Goal: Contribute content

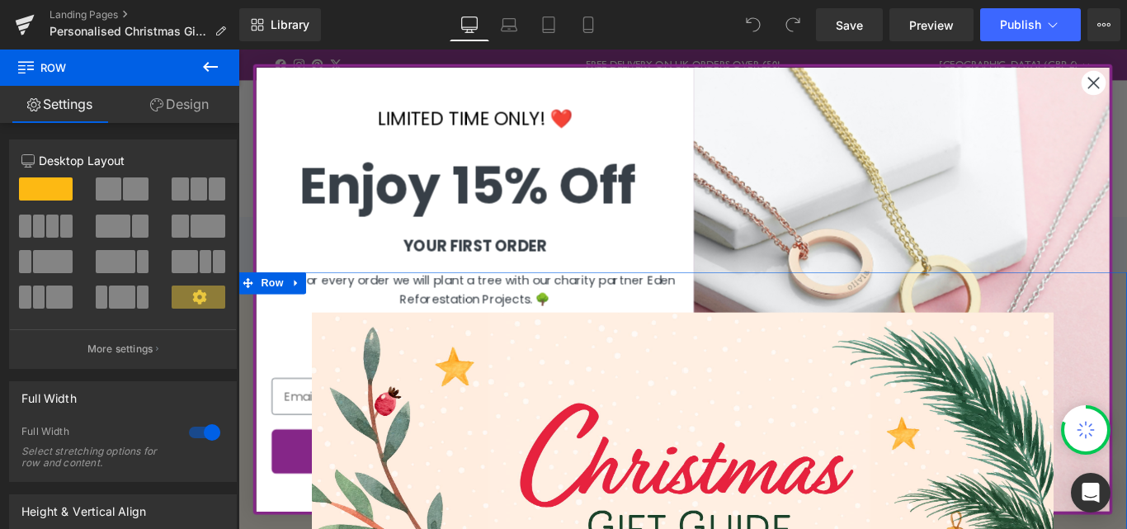
click at [185, 100] on link "Design" at bounding box center [180, 104] width 120 height 37
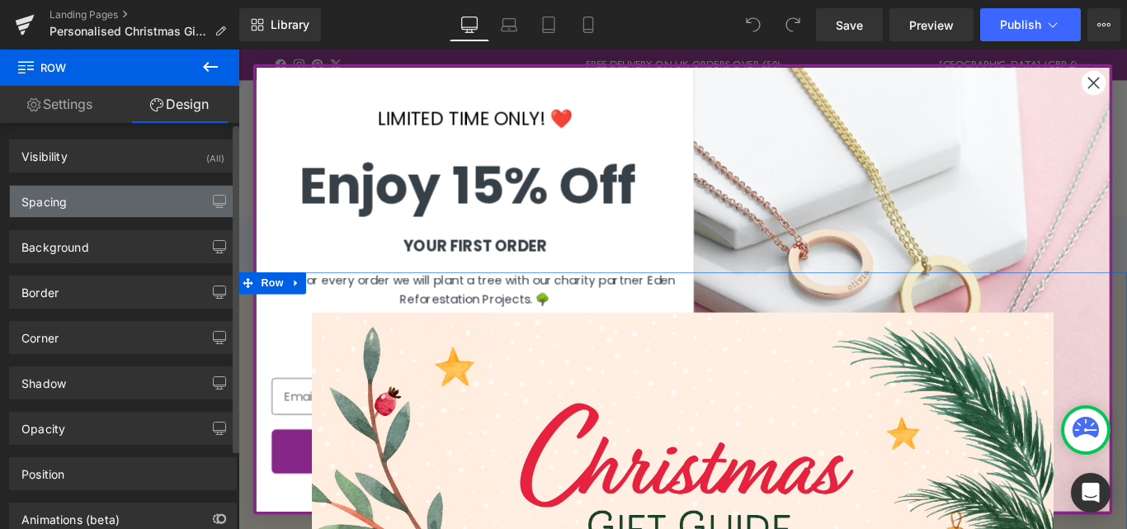
click at [106, 199] on div "Spacing" at bounding box center [123, 201] width 226 height 31
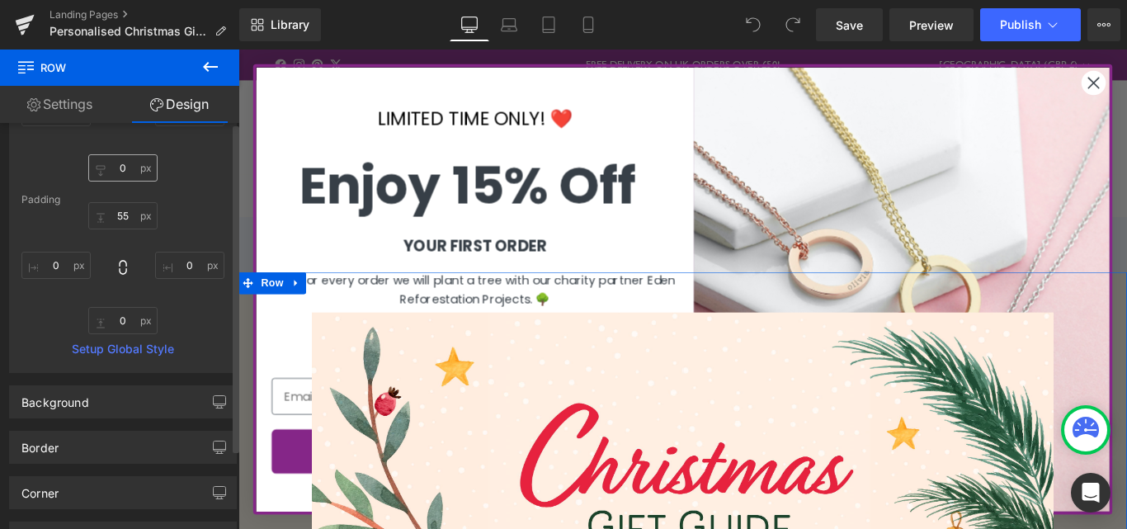
scroll to position [440, 0]
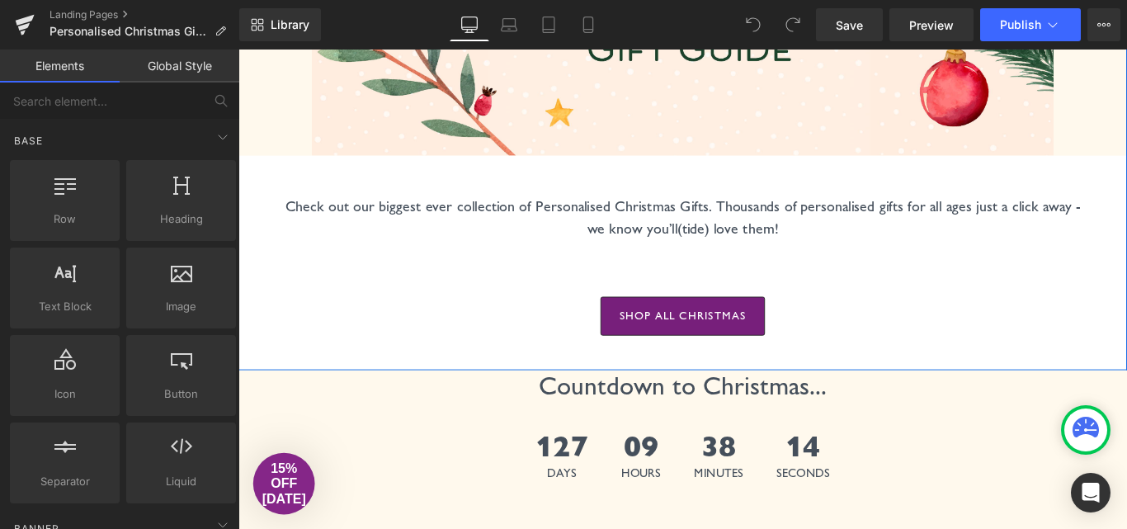
scroll to position [577, 0]
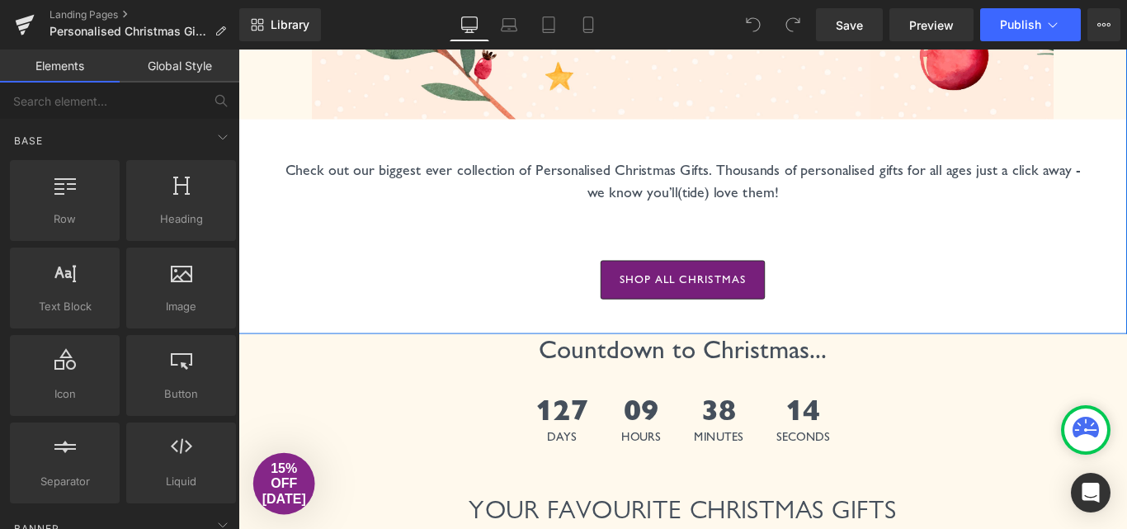
click at [422, 287] on div "shop all christmas Button" at bounding box center [737, 308] width 932 height 44
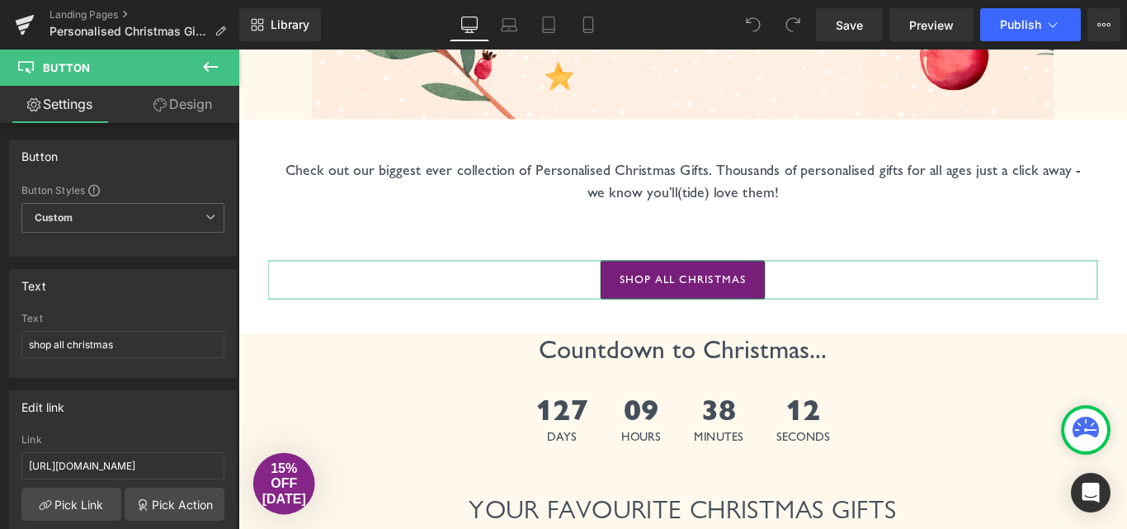
click at [187, 105] on link "Design" at bounding box center [183, 104] width 120 height 37
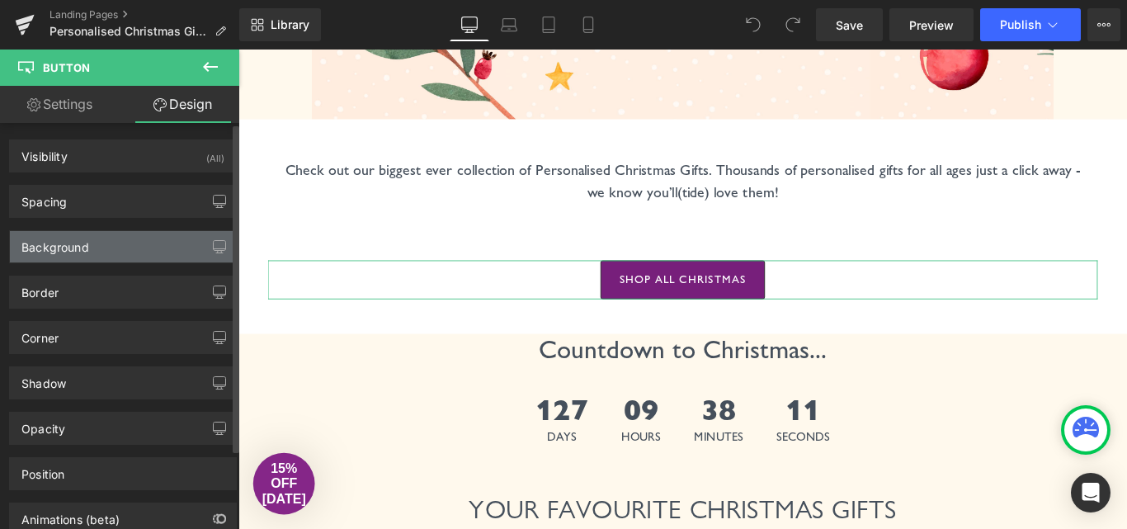
click at [129, 253] on div "Background" at bounding box center [123, 246] width 226 height 31
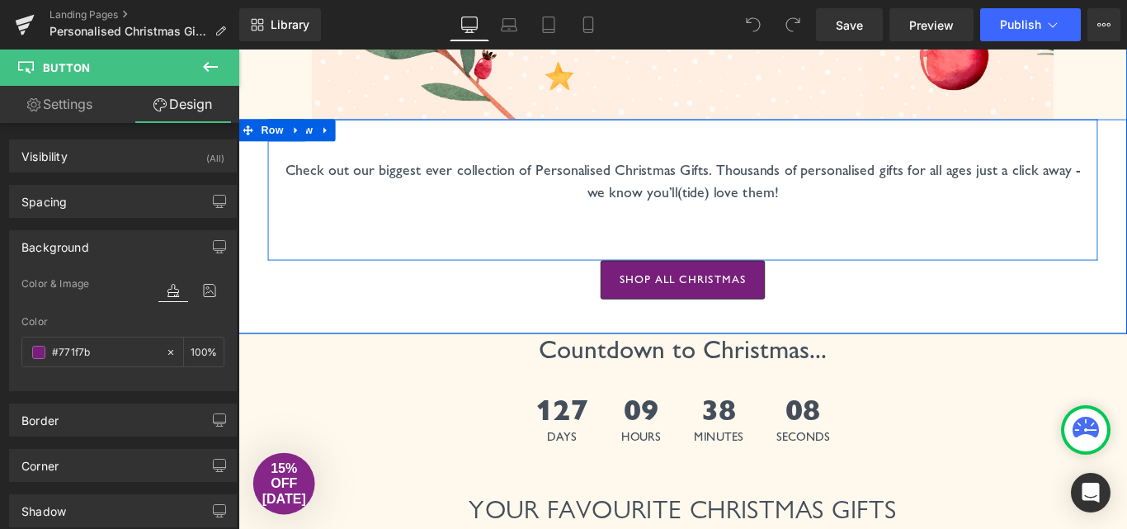
click at [407, 159] on div "Check out our biggest ever collection of Personalised Christmas Gifts. Thousand…" at bounding box center [737, 207] width 932 height 158
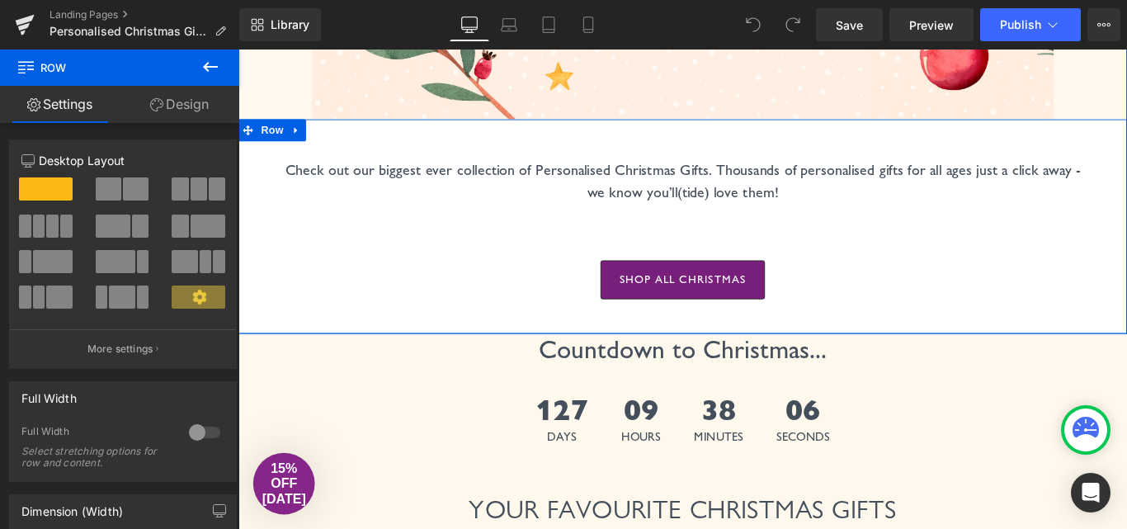
click at [252, 326] on div "Check out our biggest ever collection of Personalised Christmas Gifts. Thousand…" at bounding box center [737, 248] width 998 height 241
click at [180, 104] on link "Design" at bounding box center [180, 104] width 120 height 37
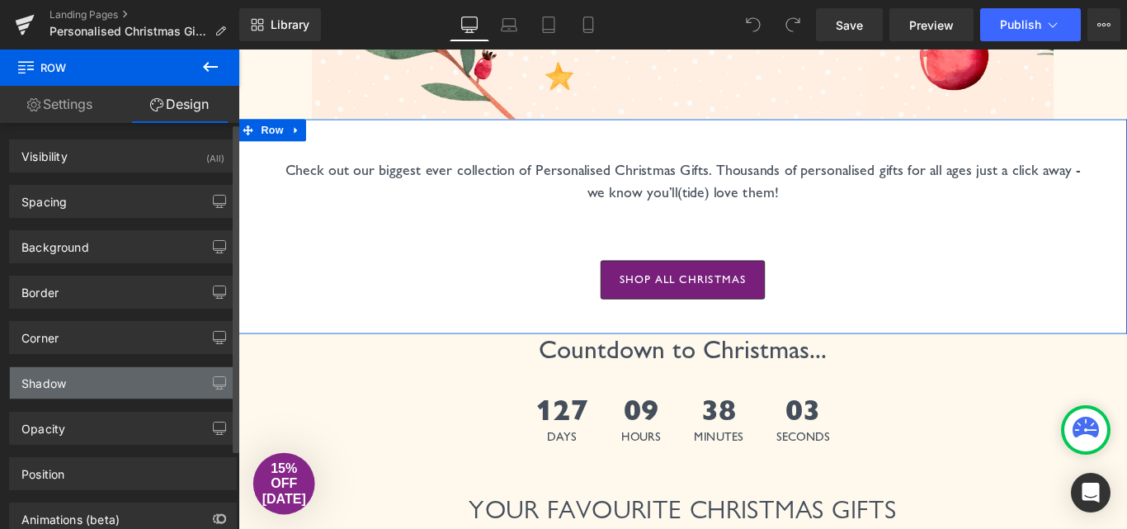
click at [101, 385] on div "Shadow" at bounding box center [123, 382] width 226 height 31
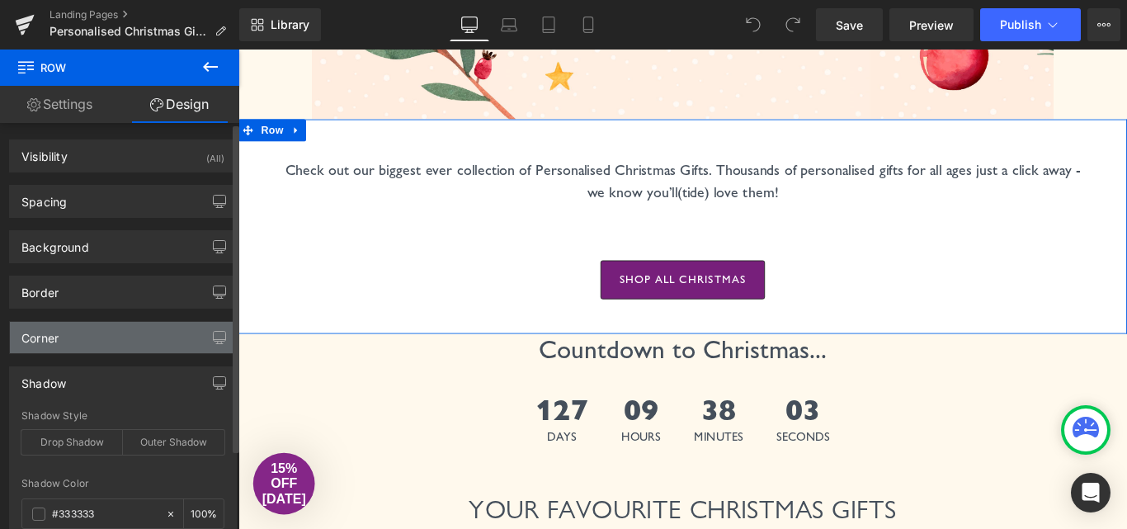
click at [118, 346] on div "Corner" at bounding box center [123, 337] width 226 height 31
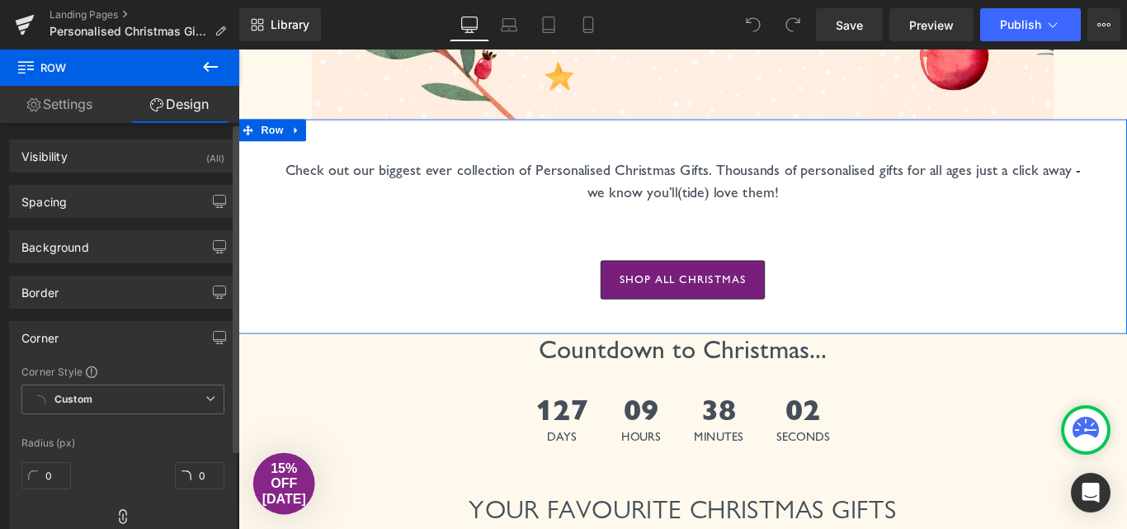
click at [119, 262] on div "Background Color & Image color #ffffff Color #ffffff 100 % Image Replace Image …" at bounding box center [123, 246] width 228 height 33
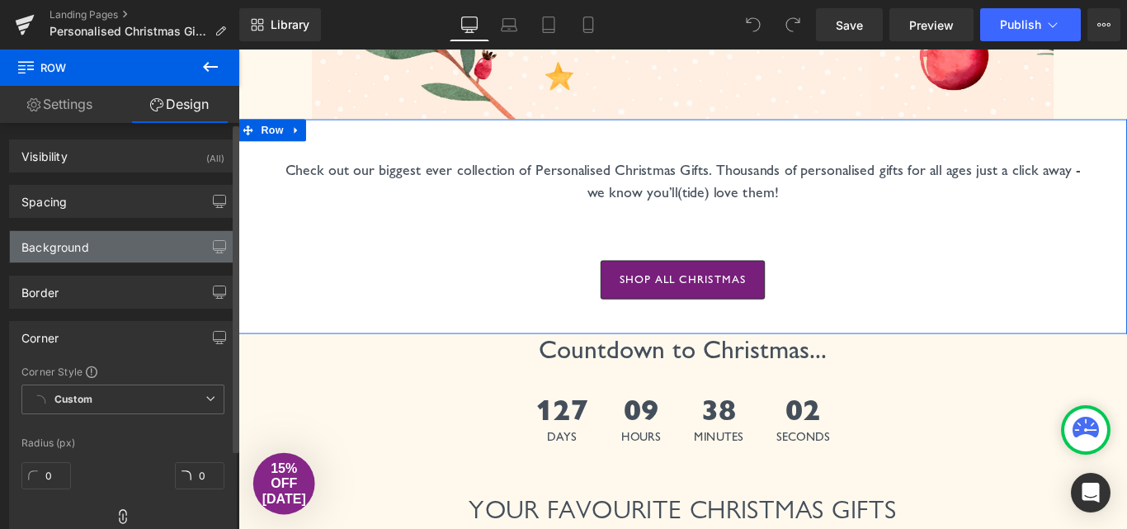
click at [121, 251] on div "Background" at bounding box center [123, 246] width 226 height 31
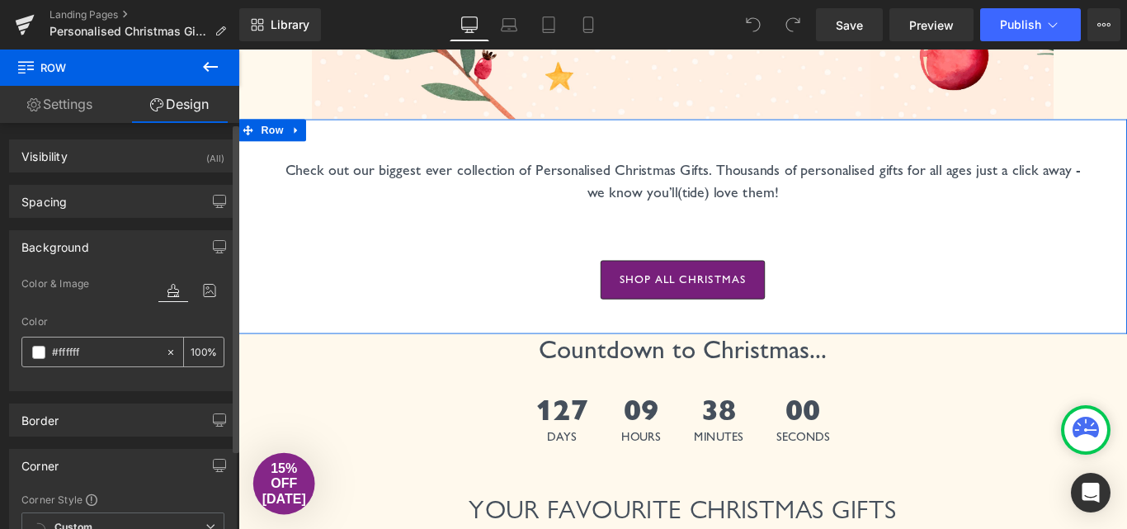
click at [167, 355] on icon at bounding box center [171, 352] width 12 height 12
type input "none"
type input "0"
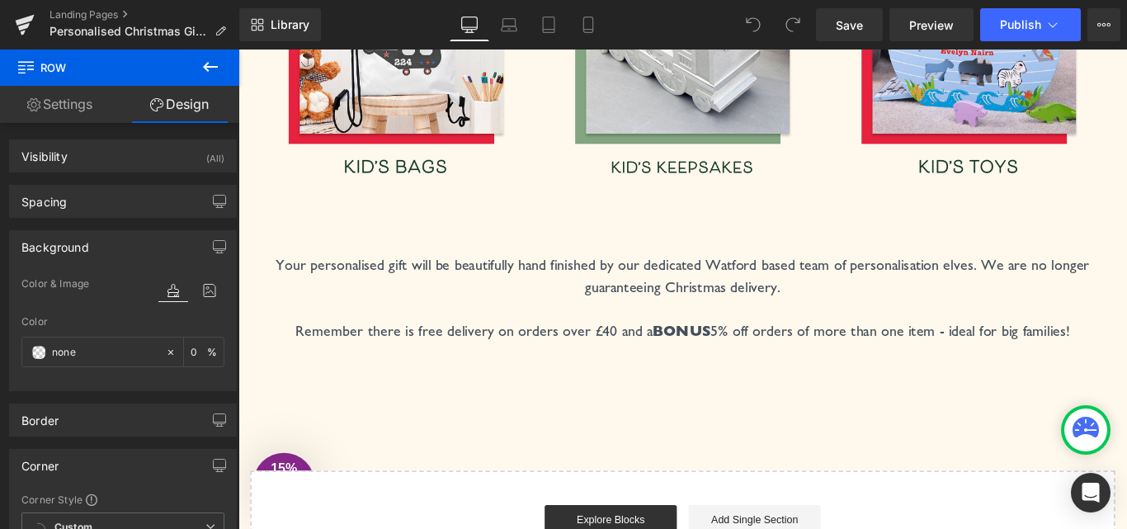
scroll to position [6103, 0]
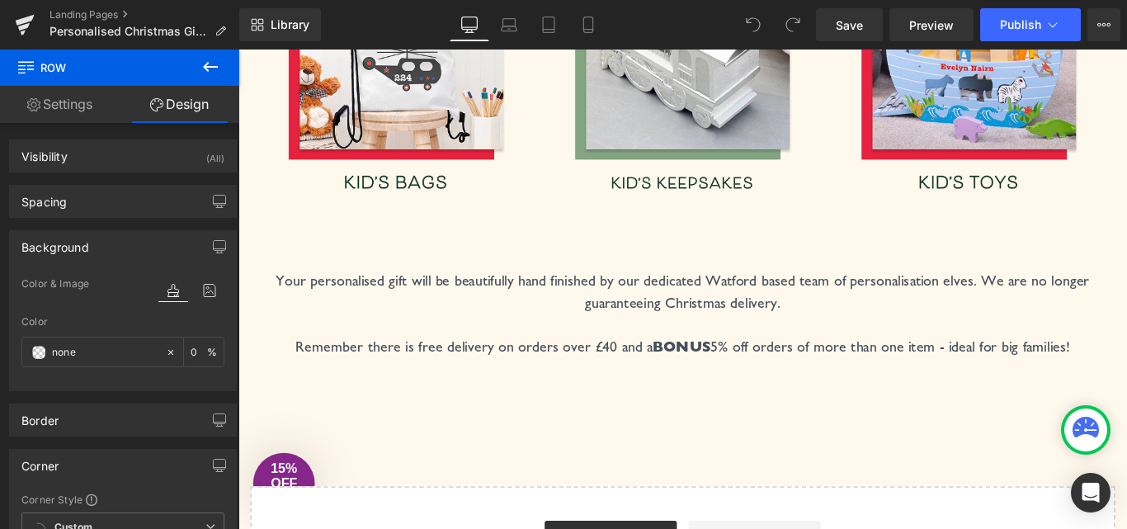
click at [687, 371] on p "Remember there is free delivery on orders over £40 and a BONUS 5% off orders of…" at bounding box center [737, 383] width 965 height 25
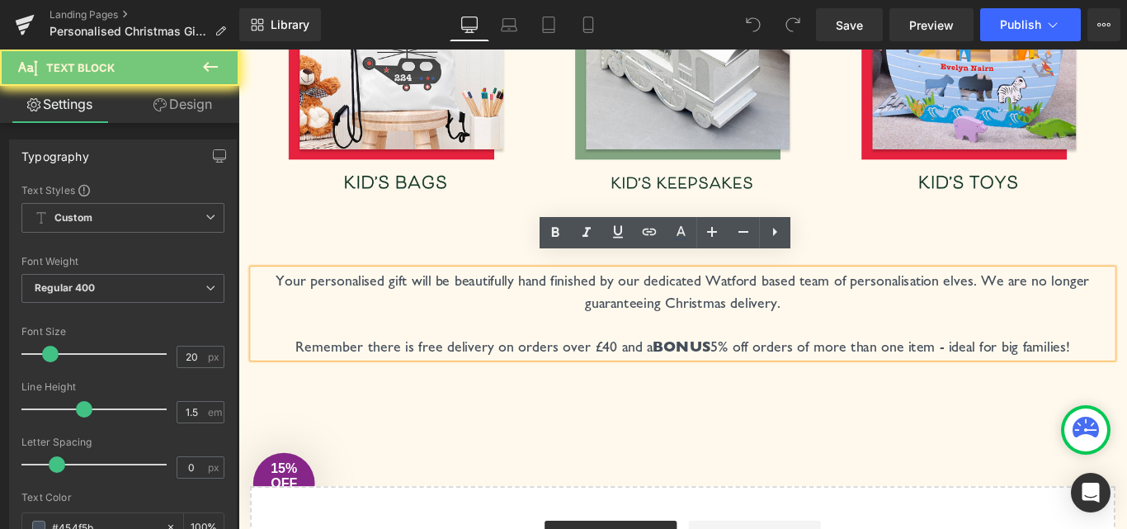
click at [635, 371] on p "Remember there is free delivery on orders over £40 and a BONUS 5% off orders of…" at bounding box center [737, 383] width 965 height 25
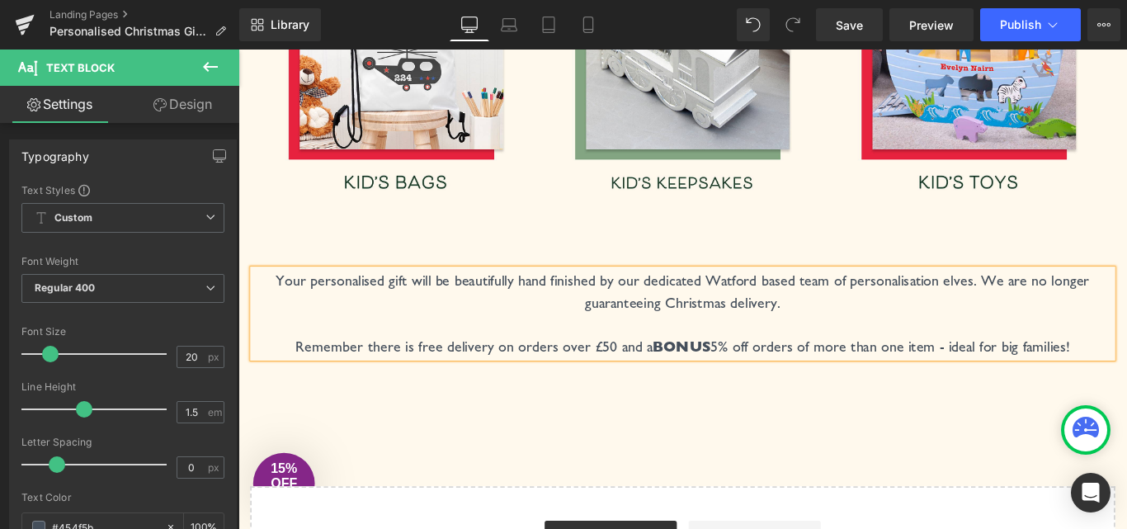
click at [926, 328] on p "Your personalised gift will be beautifully hand finished by our dedicated Watfo…" at bounding box center [737, 321] width 965 height 49
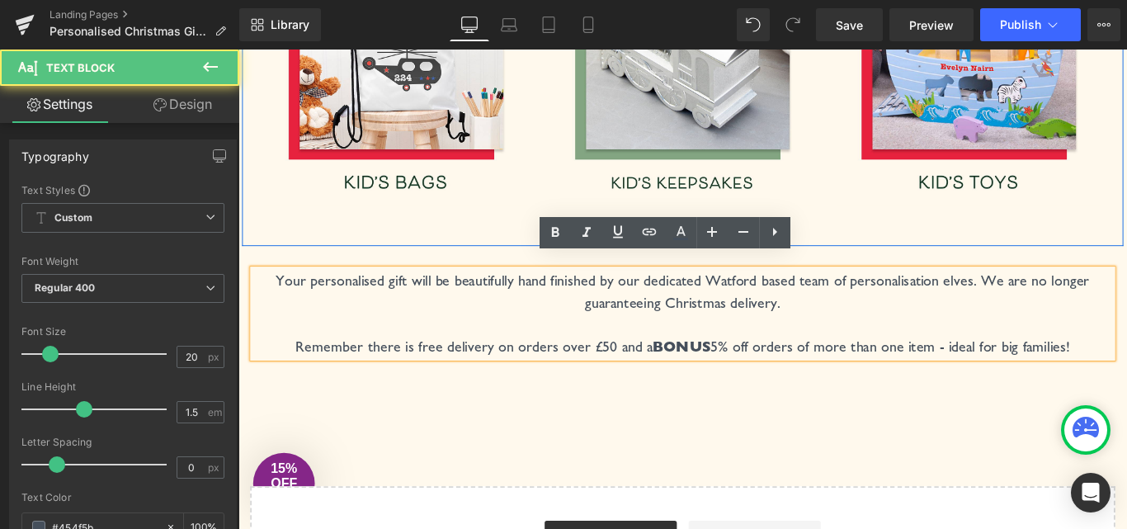
click at [888, 227] on div "Image Image Image Row Row" at bounding box center [737, 87] width 990 height 368
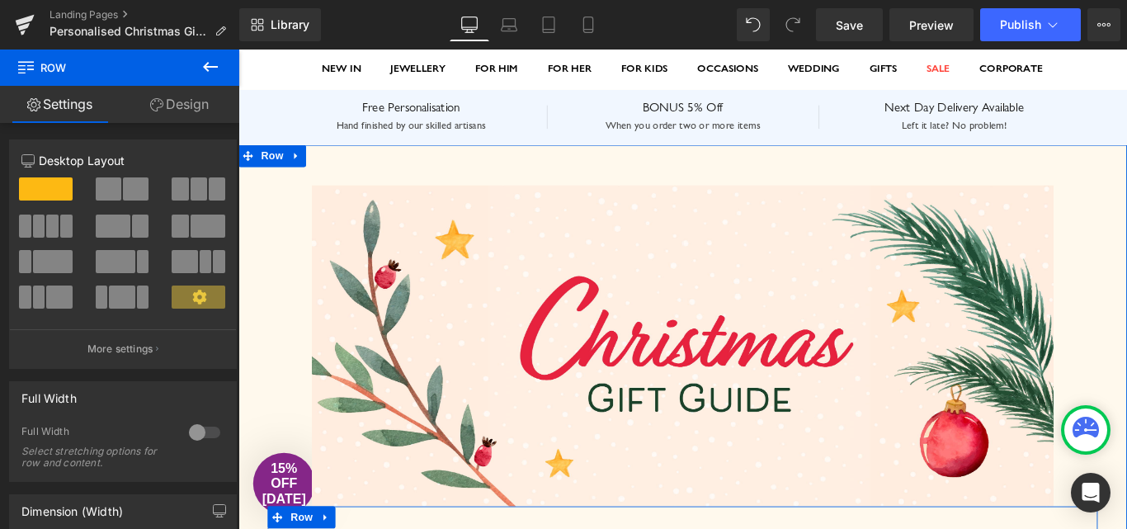
scroll to position [0, 0]
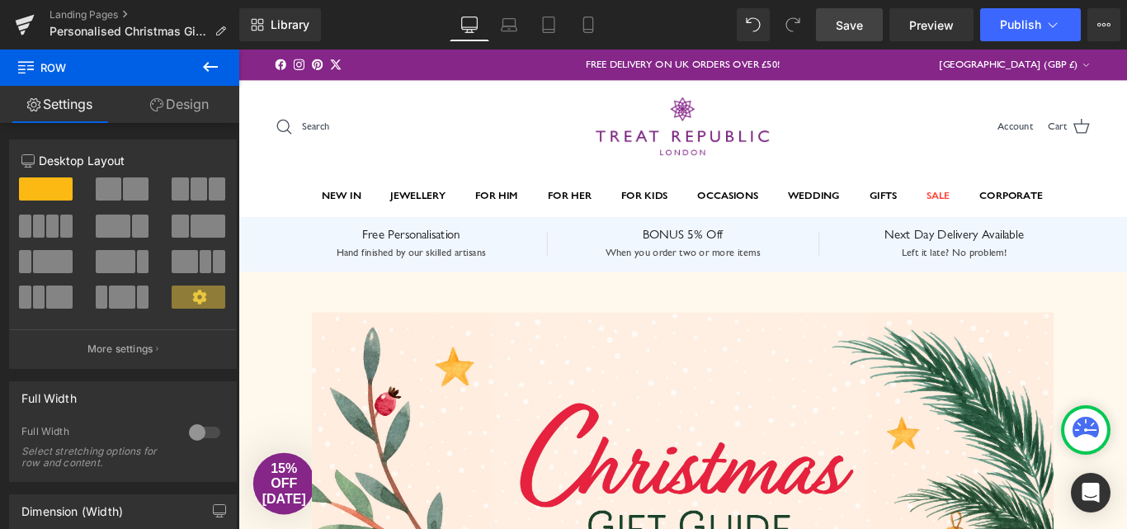
click at [864, 21] on link "Save" at bounding box center [849, 24] width 67 height 33
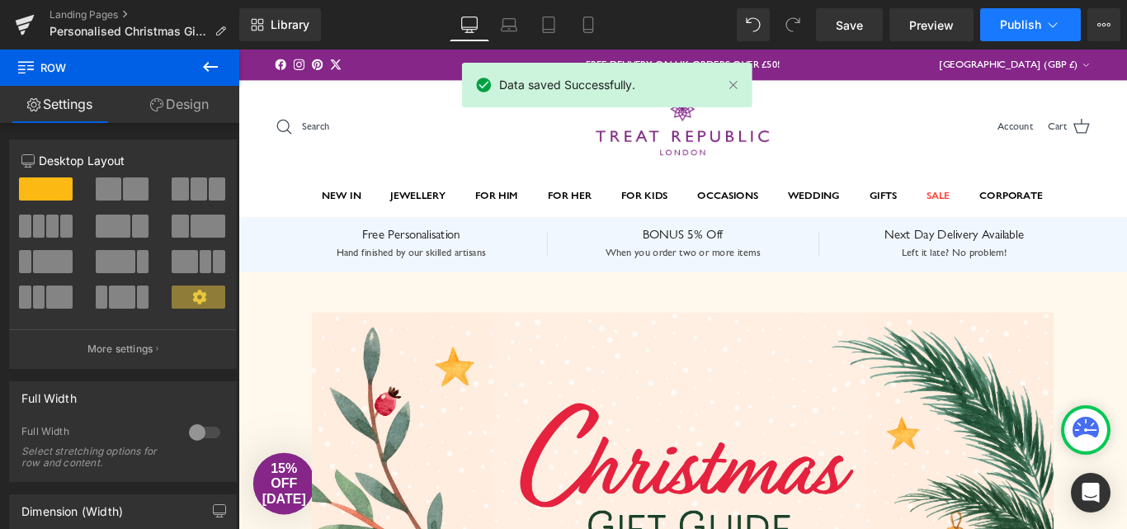
click at [1039, 33] on button "Publish" at bounding box center [1030, 24] width 101 height 33
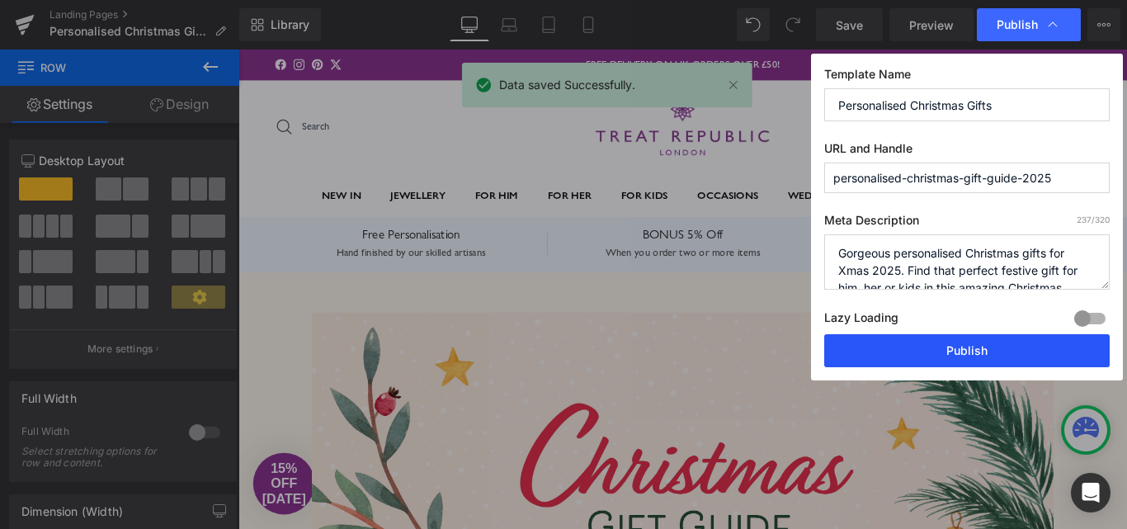
click at [942, 348] on button "Publish" at bounding box center [966, 350] width 285 height 33
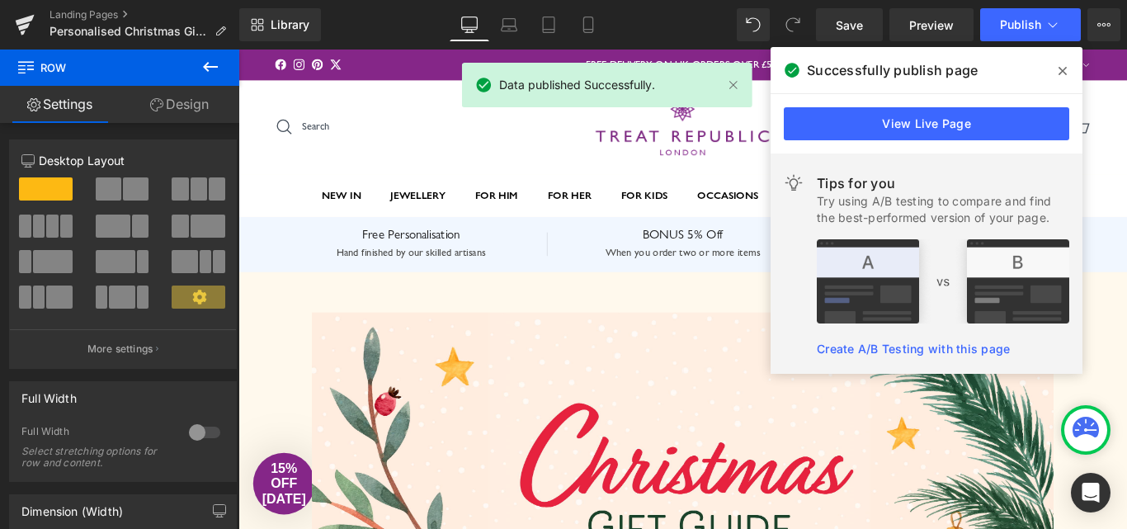
click at [1057, 68] on span at bounding box center [1062, 71] width 26 height 26
